Goal: Information Seeking & Learning: Learn about a topic

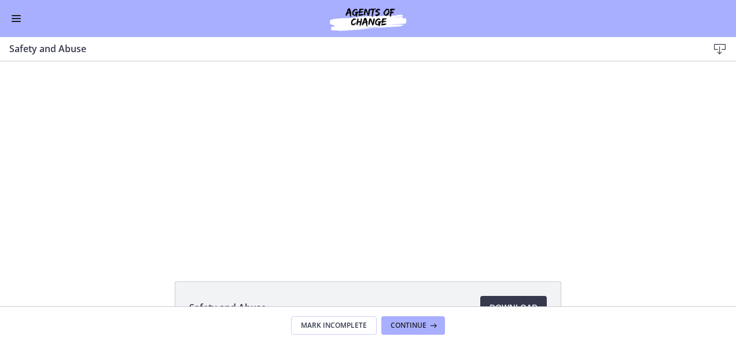
scroll to position [258, 0]
click at [561, 328] on footer "Mark Incomplete Continue" at bounding box center [368, 325] width 736 height 38
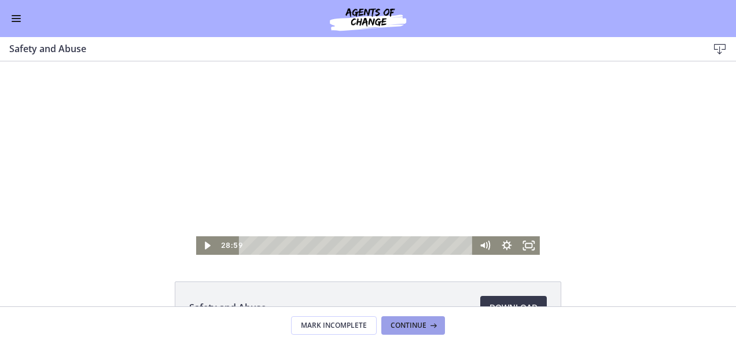
click at [438, 326] on button "Continue" at bounding box center [413, 325] width 64 height 19
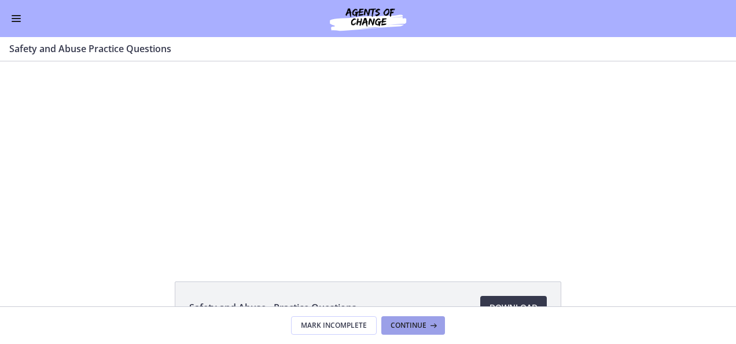
click at [428, 325] on icon at bounding box center [433, 325] width 12 height 9
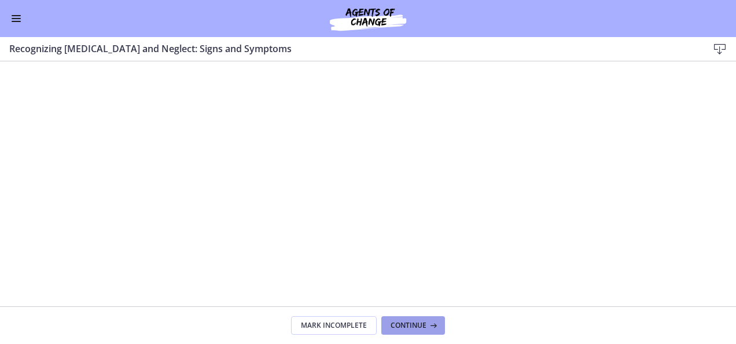
click at [428, 325] on icon at bounding box center [433, 325] width 12 height 9
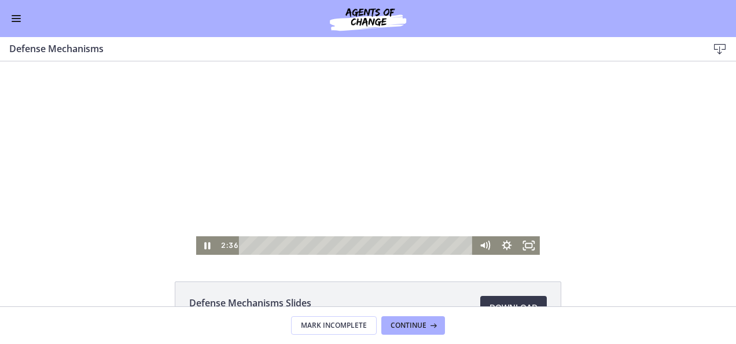
click at [351, 193] on div at bounding box center [368, 157] width 344 height 193
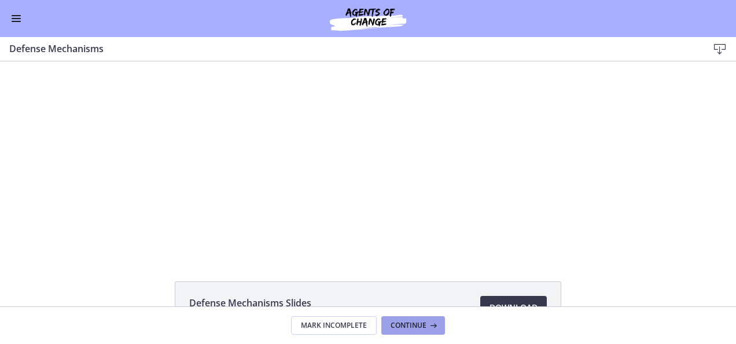
click at [401, 331] on button "Continue" at bounding box center [413, 325] width 64 height 19
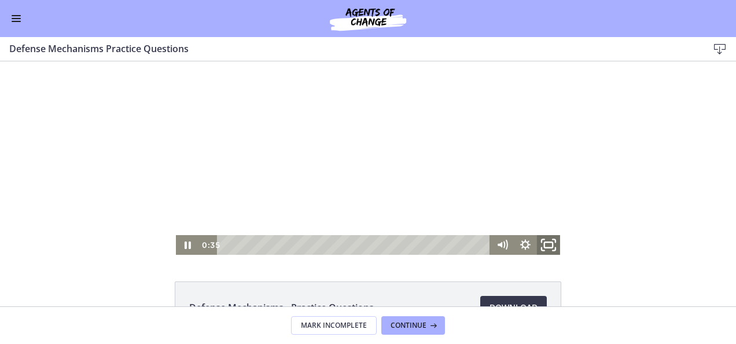
click at [553, 244] on icon "Fullscreen" at bounding box center [549, 245] width 28 height 24
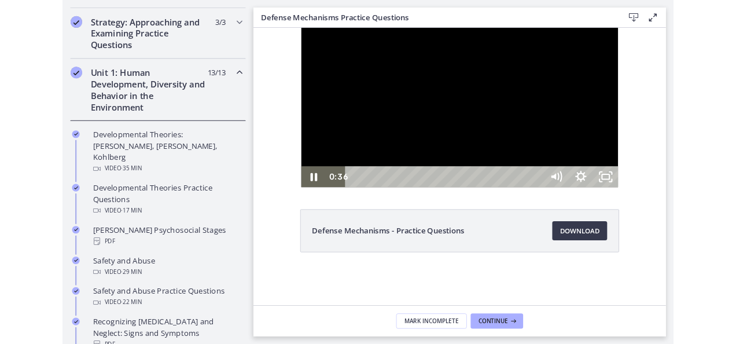
scroll to position [259, 0]
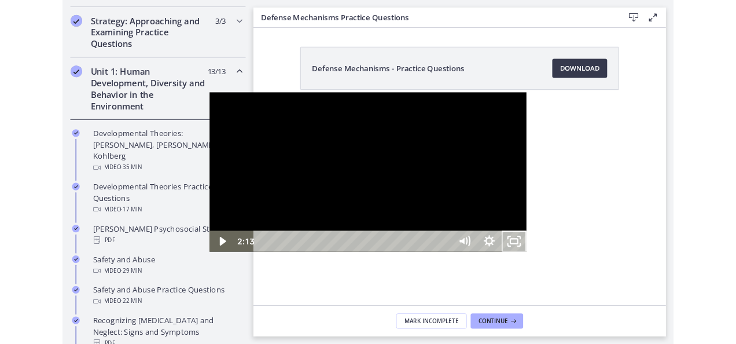
click at [561, 280] on button "Unfullscreen" at bounding box center [610, 292] width 30 height 25
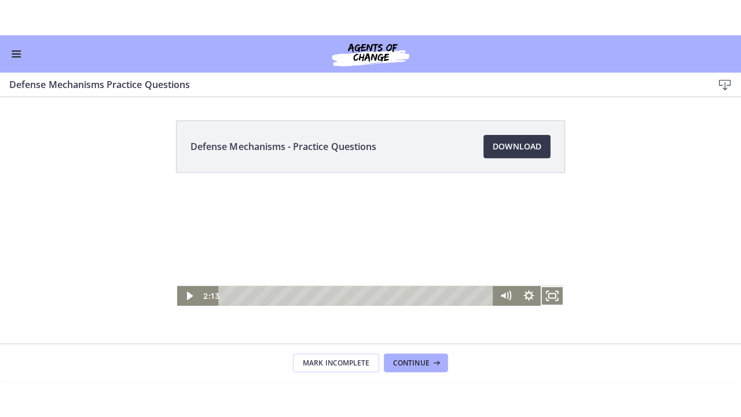
scroll to position [256, 0]
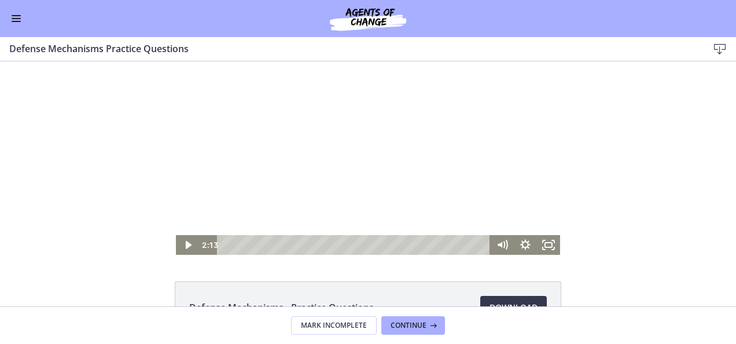
click at [207, 240] on div "2:13 6:00" at bounding box center [345, 245] width 292 height 20
click at [176, 244] on icon "Play Video" at bounding box center [189, 245] width 28 height 24
click at [544, 246] on icon "Fullscreen" at bounding box center [548, 245] width 23 height 20
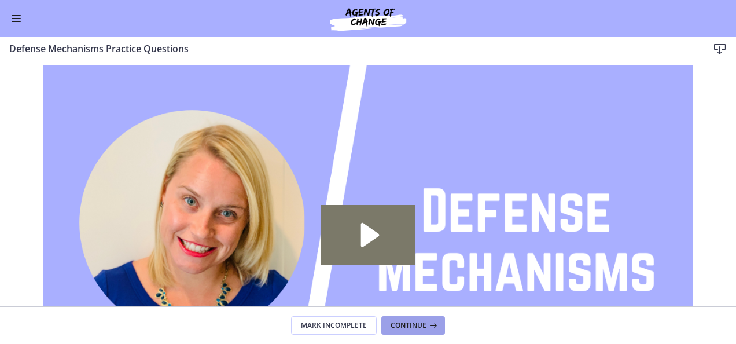
click at [438, 324] on button "Continue" at bounding box center [413, 325] width 64 height 19
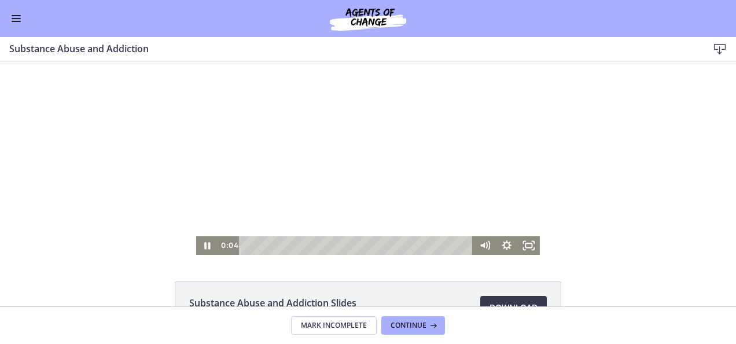
click at [348, 205] on div at bounding box center [368, 157] width 344 height 193
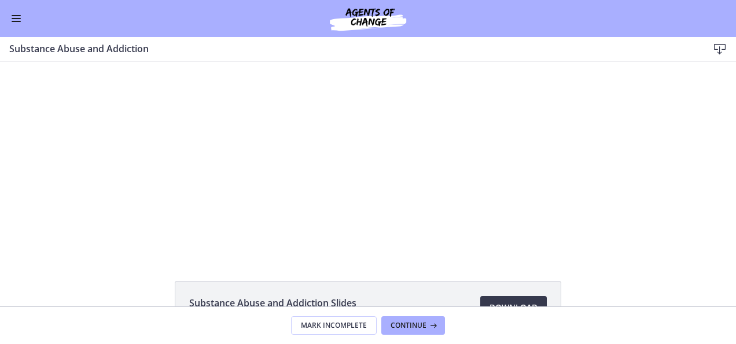
drag, startPoint x: 20, startPoint y: 9, endPoint x: 20, endPoint y: 19, distance: 9.9
click at [20, 19] on div "Go to Dashboard" at bounding box center [368, 18] width 736 height 37
click at [20, 19] on button "Enable menu" at bounding box center [16, 19] width 14 height 14
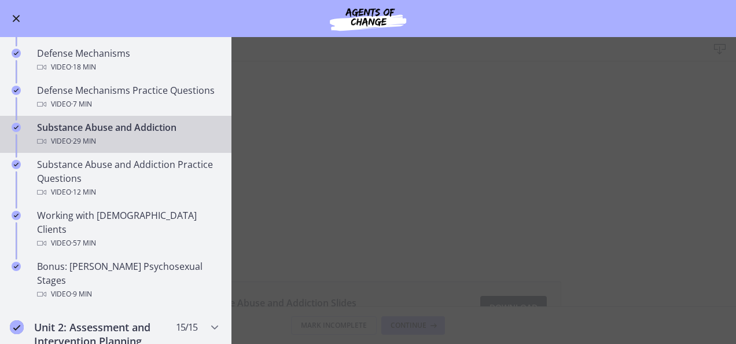
scroll to position [628, 0]
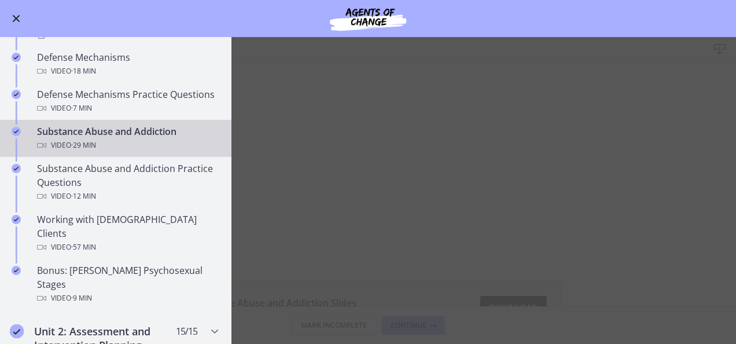
click at [4, 20] on div "Go to Dashboard" at bounding box center [368, 18] width 736 height 37
click at [17, 19] on span "Enable menu" at bounding box center [16, 18] width 9 height 1
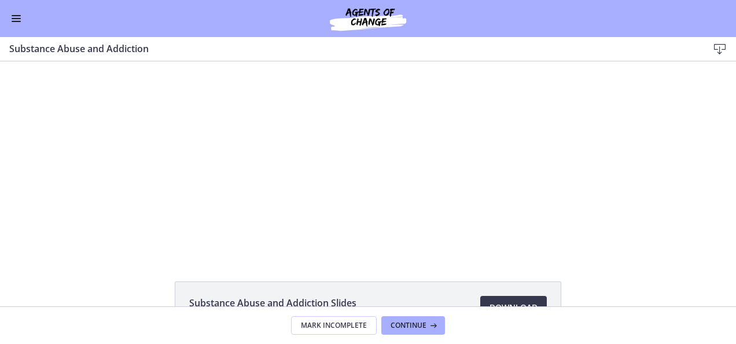
click at [9, 12] on button "Enable menu" at bounding box center [16, 19] width 14 height 14
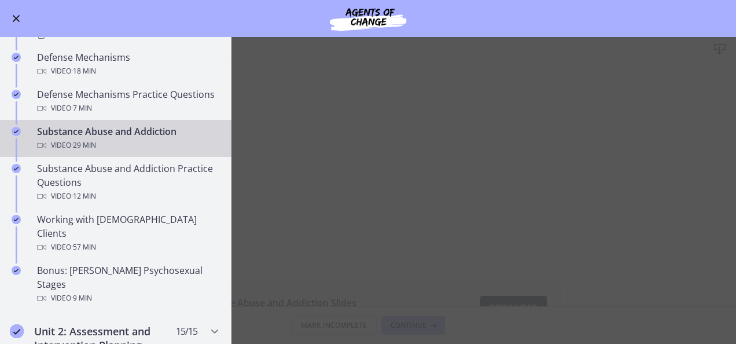
click at [333, 189] on main "Substance Abuse and Addiction Download Enable fullscreen Substance Abuse and Ad…" at bounding box center [368, 190] width 736 height 307
click at [10, 19] on button "Enable menu" at bounding box center [16, 19] width 14 height 14
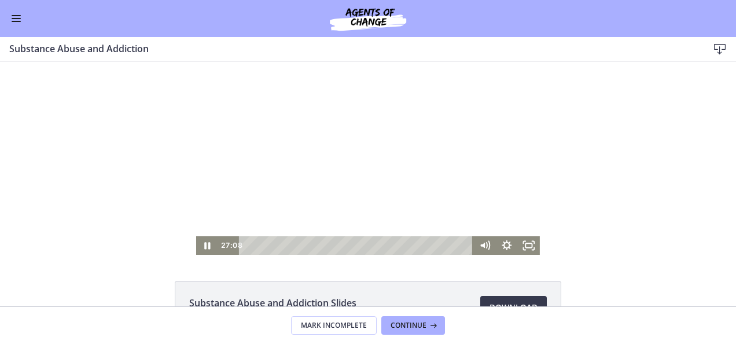
click at [304, 130] on div at bounding box center [368, 157] width 344 height 193
click at [208, 248] on icon "Play Video" at bounding box center [208, 245] width 22 height 19
click at [412, 325] on span "Continue" at bounding box center [409, 325] width 36 height 9
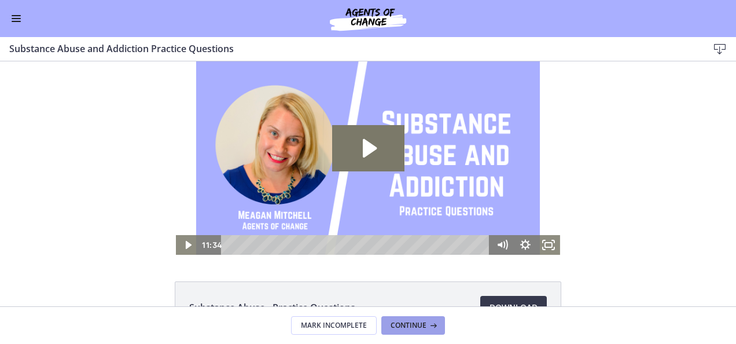
click at [436, 328] on icon at bounding box center [433, 325] width 12 height 9
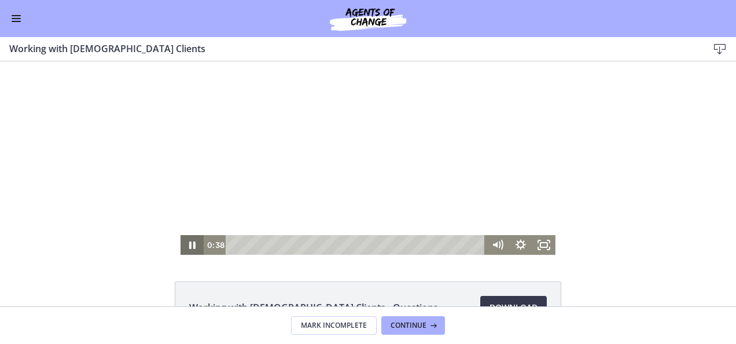
click at [189, 247] on icon "Pause" at bounding box center [192, 245] width 6 height 8
click at [543, 243] on icon "Fullscreen" at bounding box center [544, 245] width 28 height 24
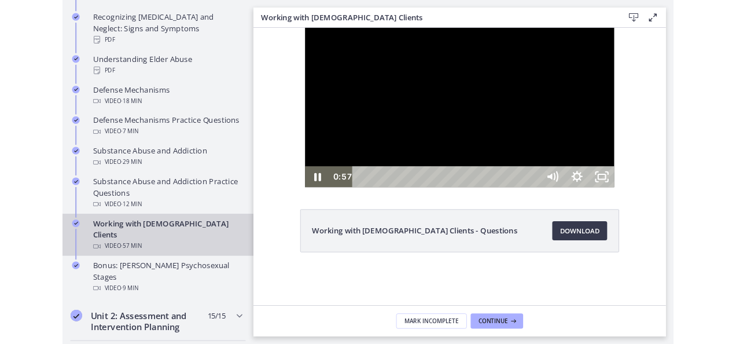
scroll to position [629, 0]
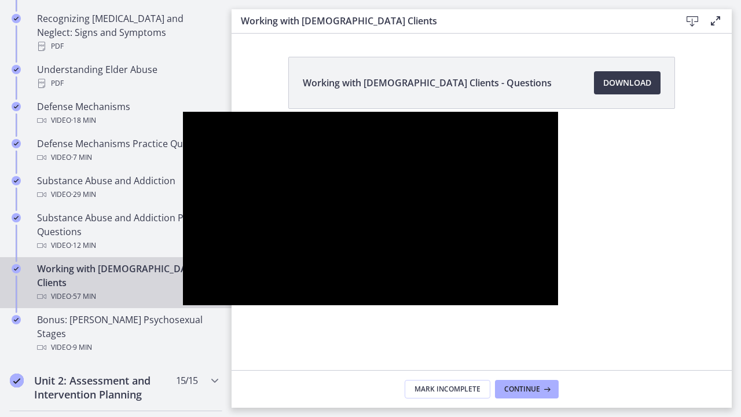
click at [528, 280] on button "Unfullscreen" at bounding box center [543, 292] width 30 height 25
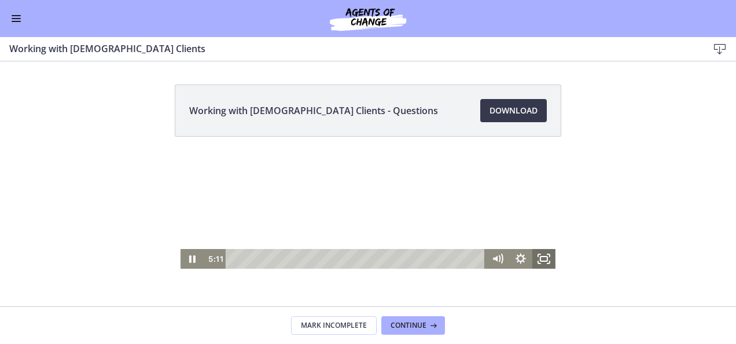
scroll to position [628, 0]
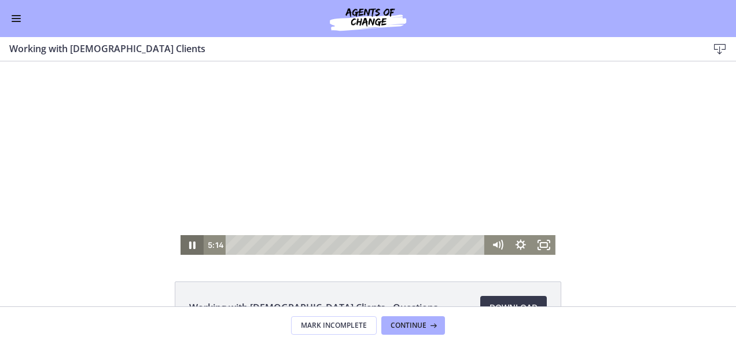
click at [189, 239] on icon "Pause" at bounding box center [192, 245] width 23 height 20
click at [188, 232] on div at bounding box center [368, 157] width 375 height 193
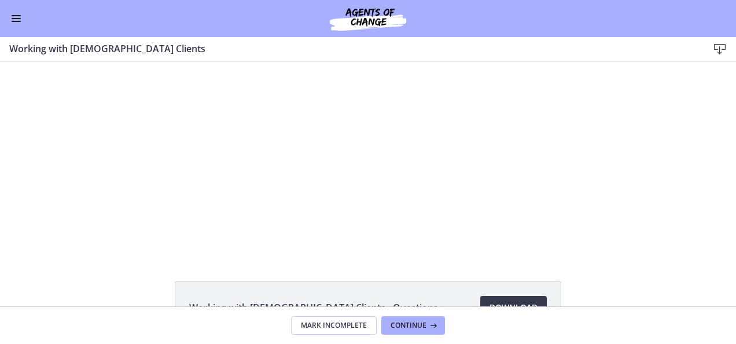
click at [14, 20] on button "Enable menu" at bounding box center [16, 19] width 14 height 14
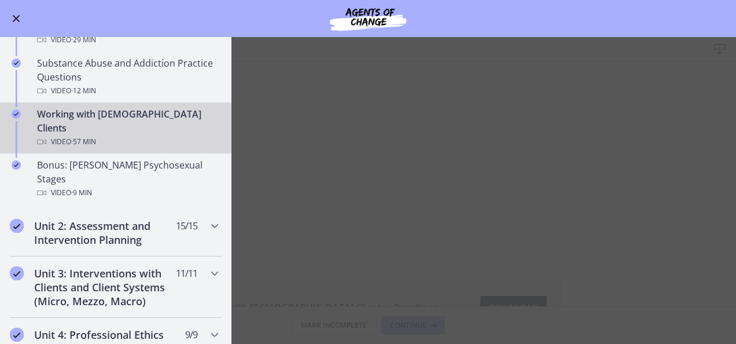
scroll to position [729, 0]
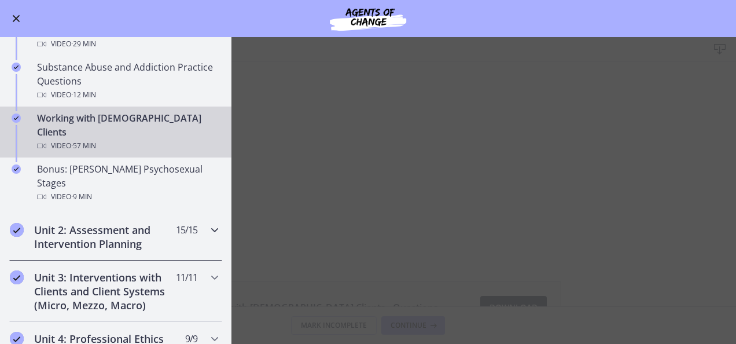
click at [210, 223] on icon "Chapters" at bounding box center [215, 230] width 14 height 14
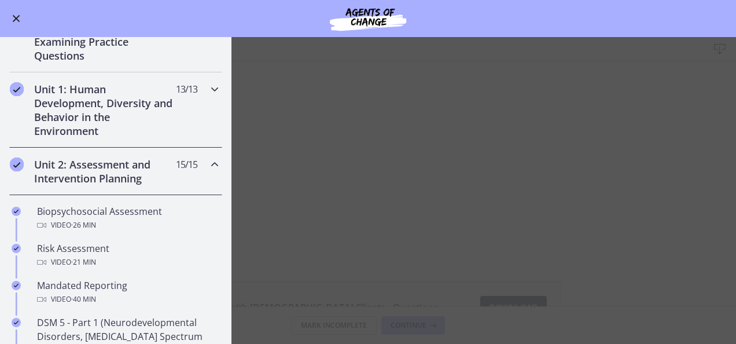
scroll to position [213, 0]
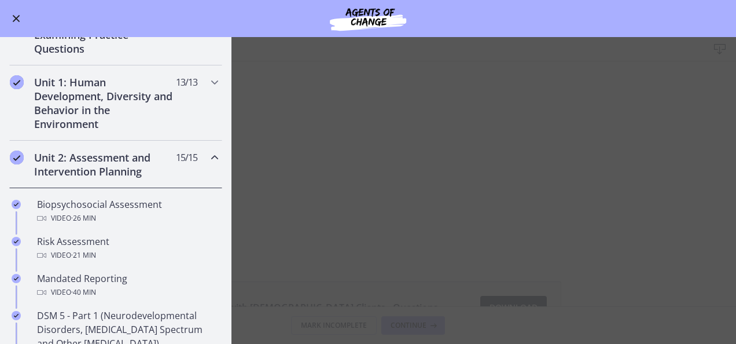
click at [20, 16] on button "Enable menu" at bounding box center [16, 19] width 14 height 14
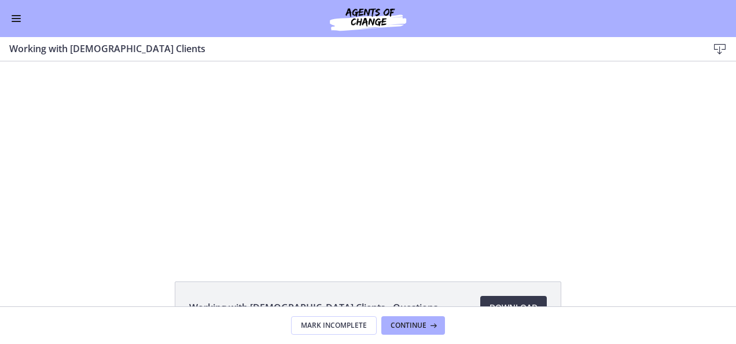
click at [9, 12] on button "Enable menu" at bounding box center [16, 19] width 14 height 14
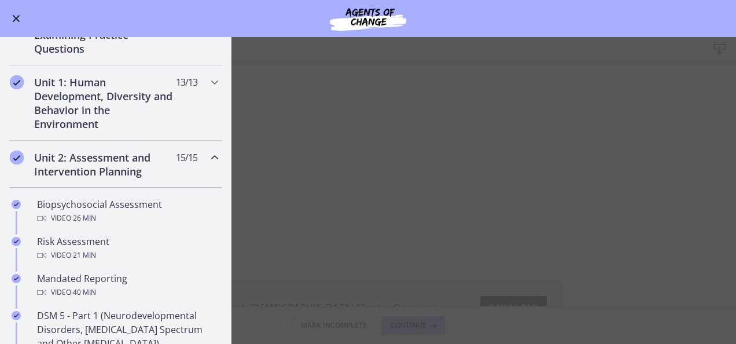
click at [364, 195] on main "Working with [DEMOGRAPHIC_DATA] Clients Download Enable fullscreen Working with…" at bounding box center [368, 190] width 736 height 307
click at [20, 15] on button "Enable menu" at bounding box center [16, 19] width 14 height 14
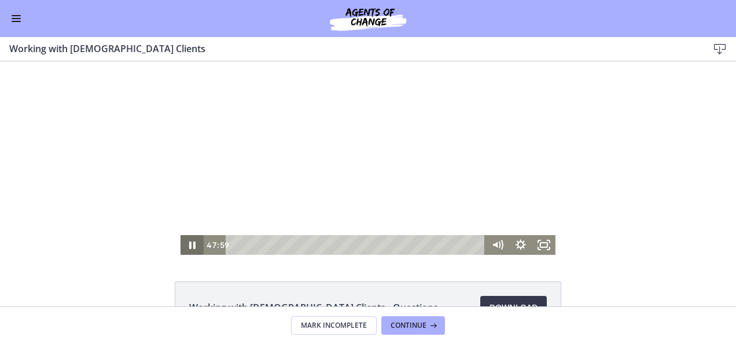
click at [189, 245] on icon "Pause" at bounding box center [192, 245] width 6 height 8
click at [190, 245] on icon "Play Video" at bounding box center [193, 245] width 7 height 10
click at [12, 23] on button "Enable menu" at bounding box center [16, 19] width 14 height 14
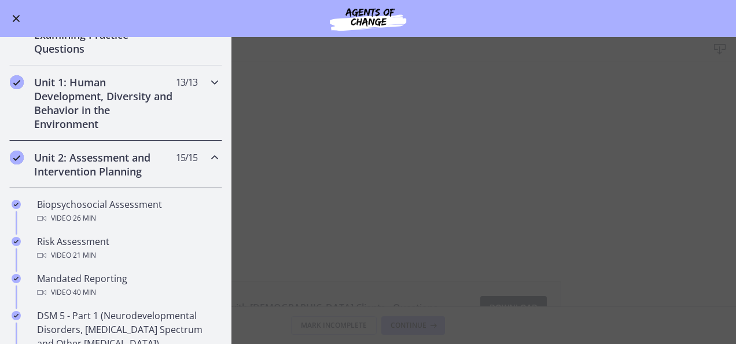
click at [208, 77] on icon "Chapters" at bounding box center [215, 82] width 14 height 14
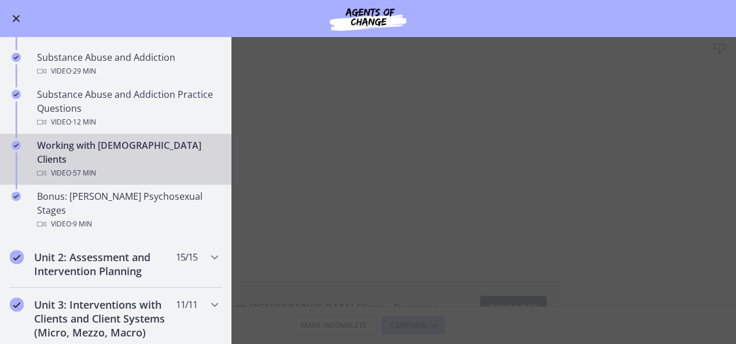
scroll to position [729, 0]
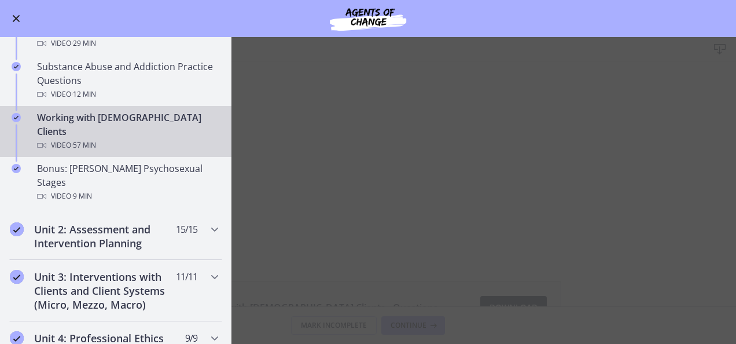
click at [490, 168] on main "Working with [DEMOGRAPHIC_DATA] Clients Download Enable fullscreen Working with…" at bounding box center [368, 190] width 736 height 307
click at [16, 22] on button "Enable menu" at bounding box center [16, 19] width 14 height 14
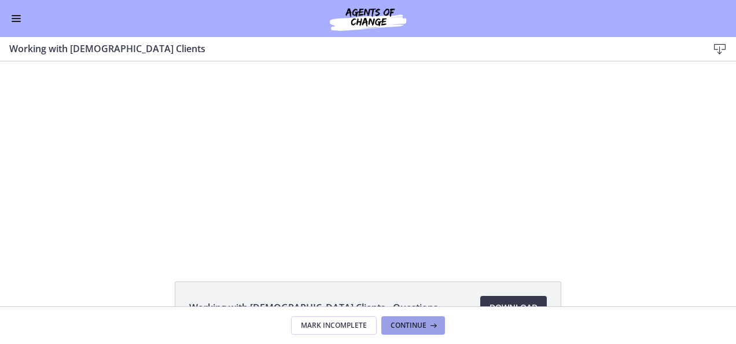
click at [416, 333] on button "Continue" at bounding box center [413, 325] width 64 height 19
click at [419, 324] on span "Continue" at bounding box center [409, 325] width 36 height 9
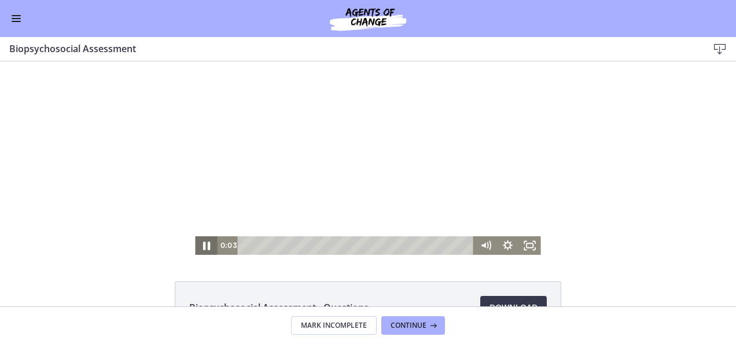
click at [210, 245] on icon "Pause" at bounding box center [206, 245] width 27 height 22
